Goal: Task Accomplishment & Management: Manage account settings

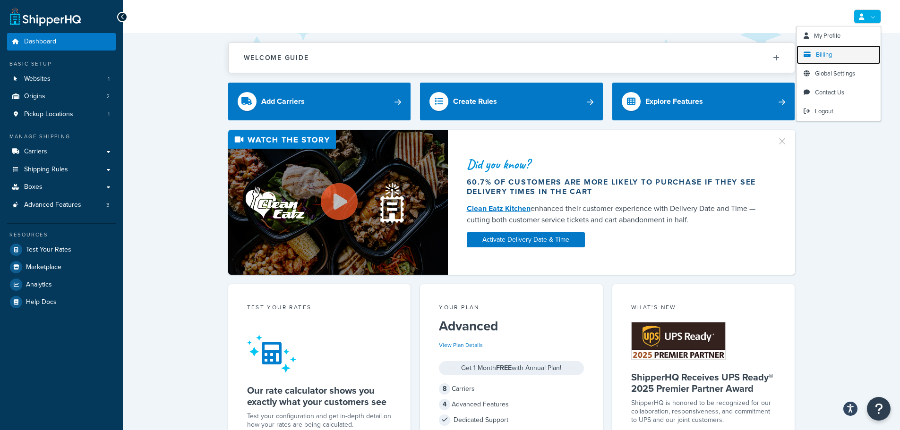
click at [826, 53] on span "Billing" at bounding box center [824, 54] width 16 height 9
